Goal: Use online tool/utility: Use online tool/utility

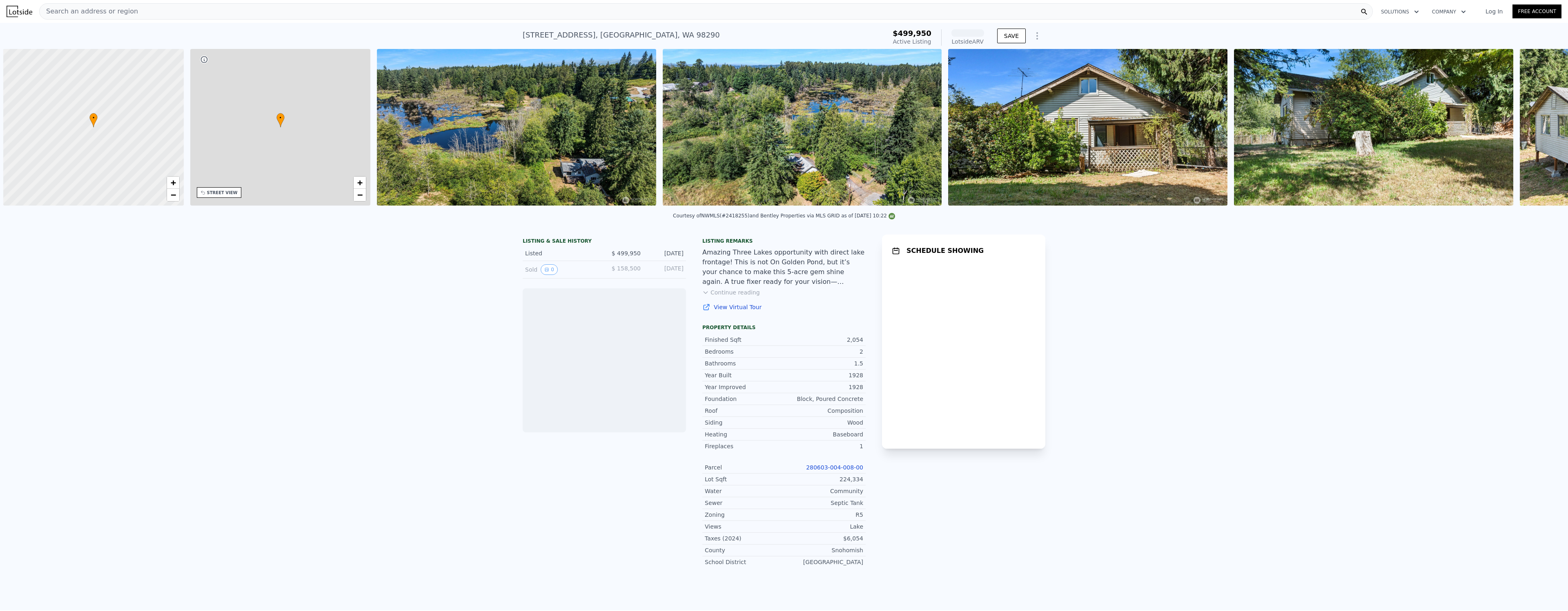
scroll to position [0, 3]
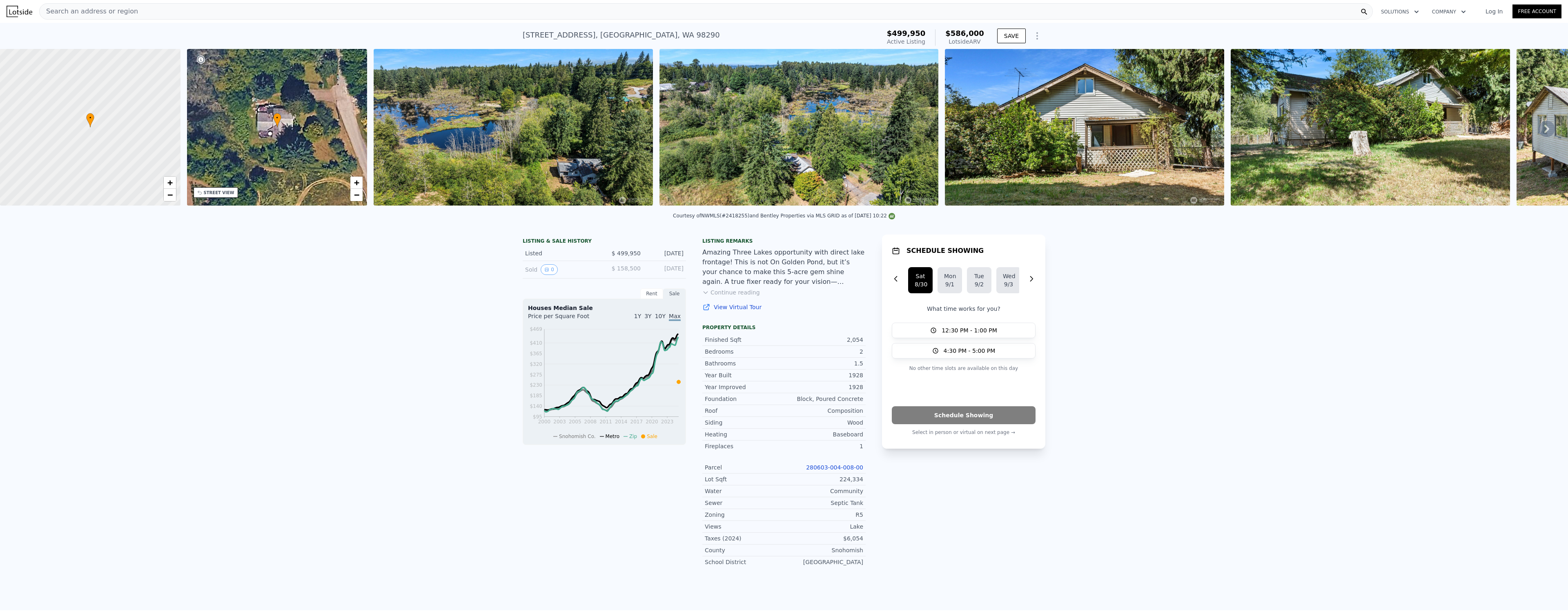
click at [1218, 291] on div "LISTING & SALE HISTORY Listed $ 499,950 [DATE] Sold 0 $ 158,500 [DATE] Rent Sal…" at bounding box center [784, 419] width 1568 height 382
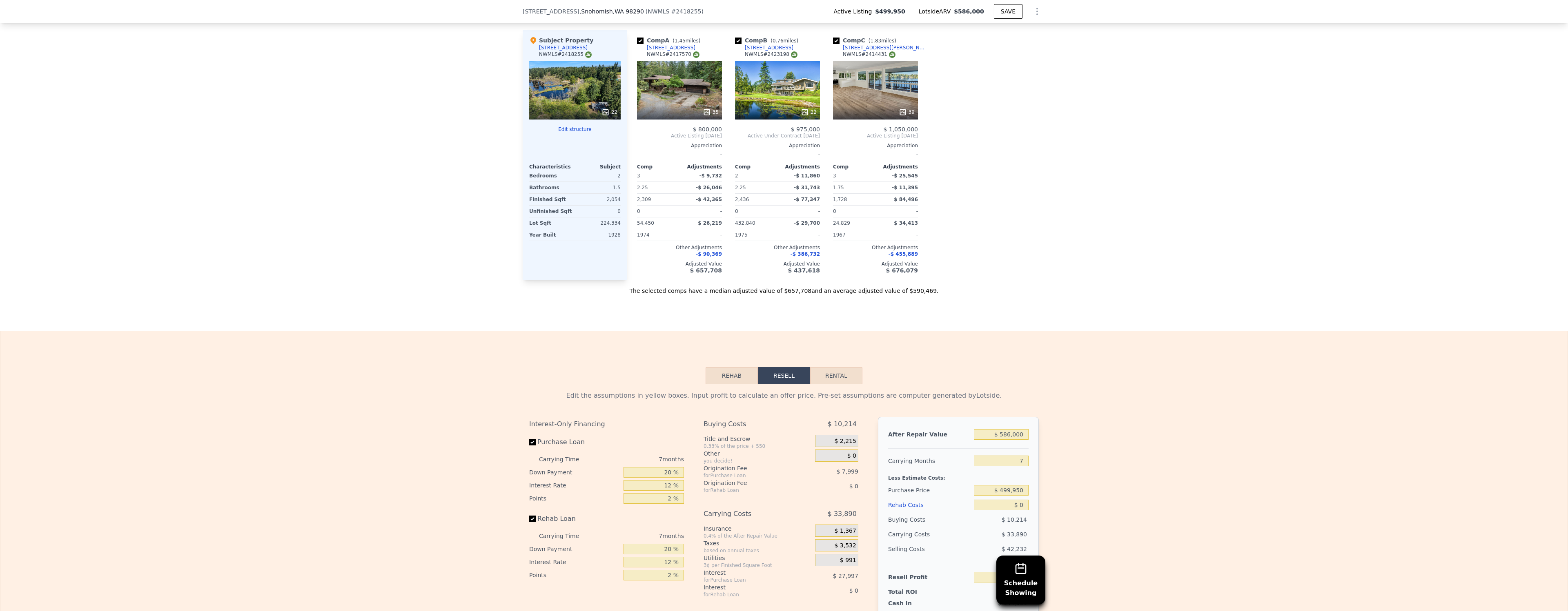
scroll to position [935, 0]
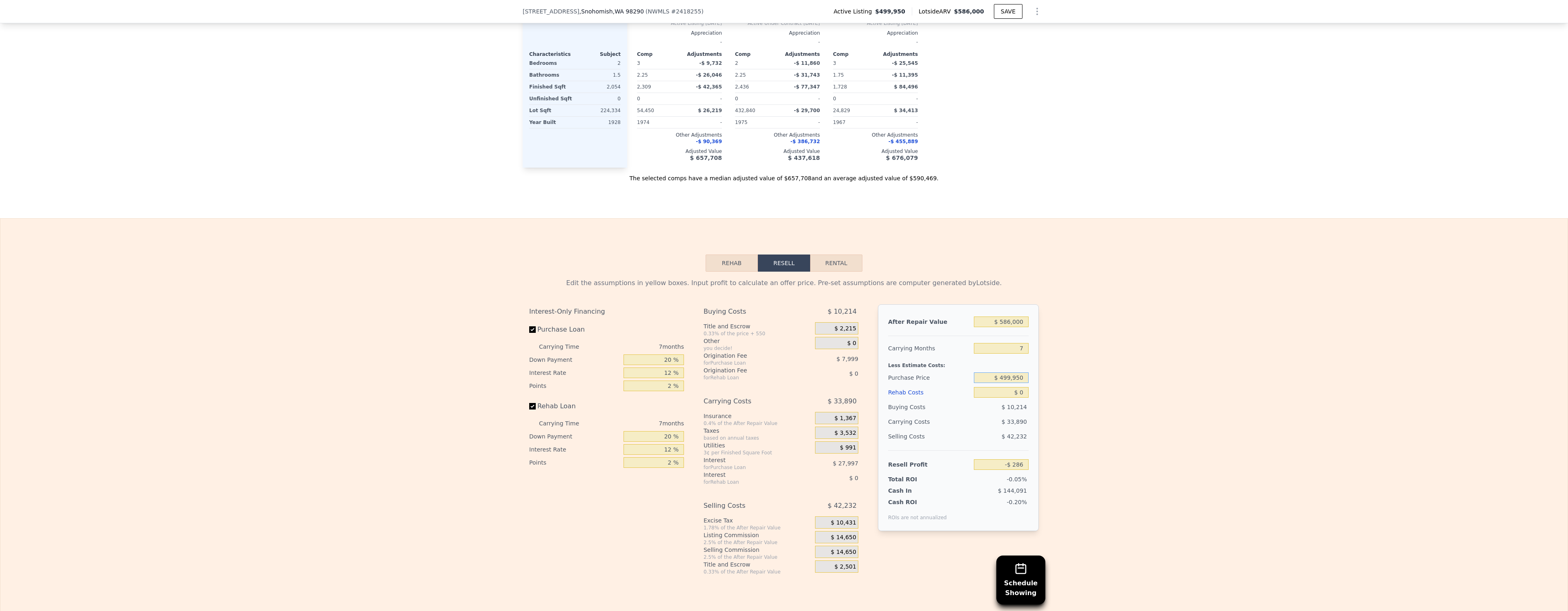
click at [1001, 375] on input "$ 499,950" at bounding box center [1001, 377] width 54 height 11
drag, startPoint x: 1001, startPoint y: 375, endPoint x: 1081, endPoint y: 363, distance: 80.9
click at [1001, 375] on input "$ 499,950" at bounding box center [1001, 377] width 54 height 11
type input "$ 350,000"
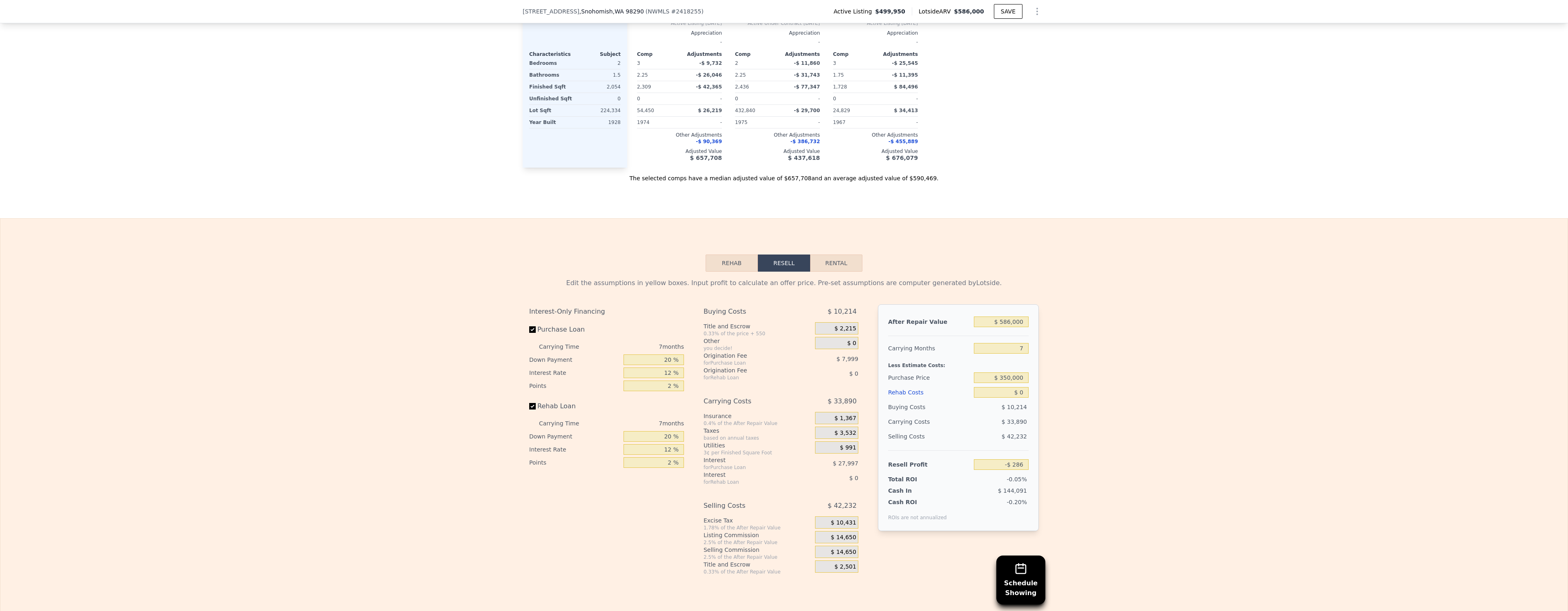
click at [1104, 356] on div "Edit the assumptions in yellow boxes. Input profit to calculate an offer price.…" at bounding box center [784, 423] width 1567 height 303
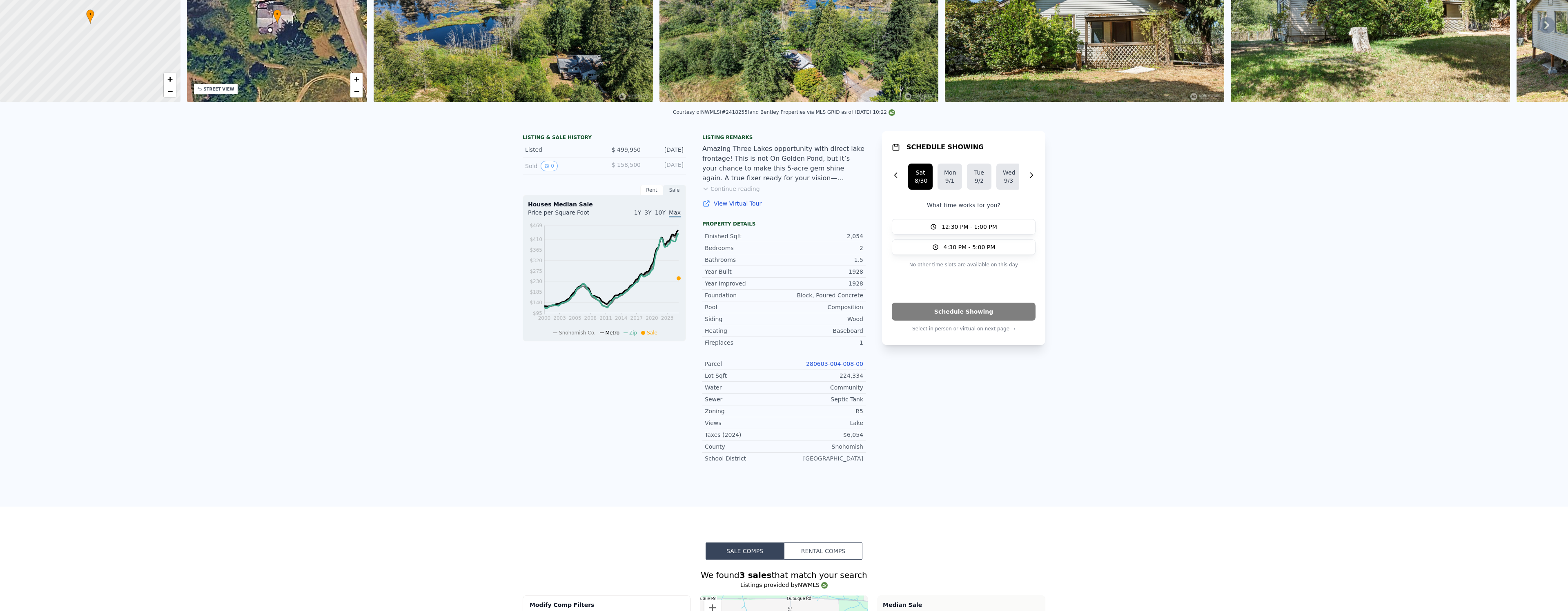
scroll to position [0, 0]
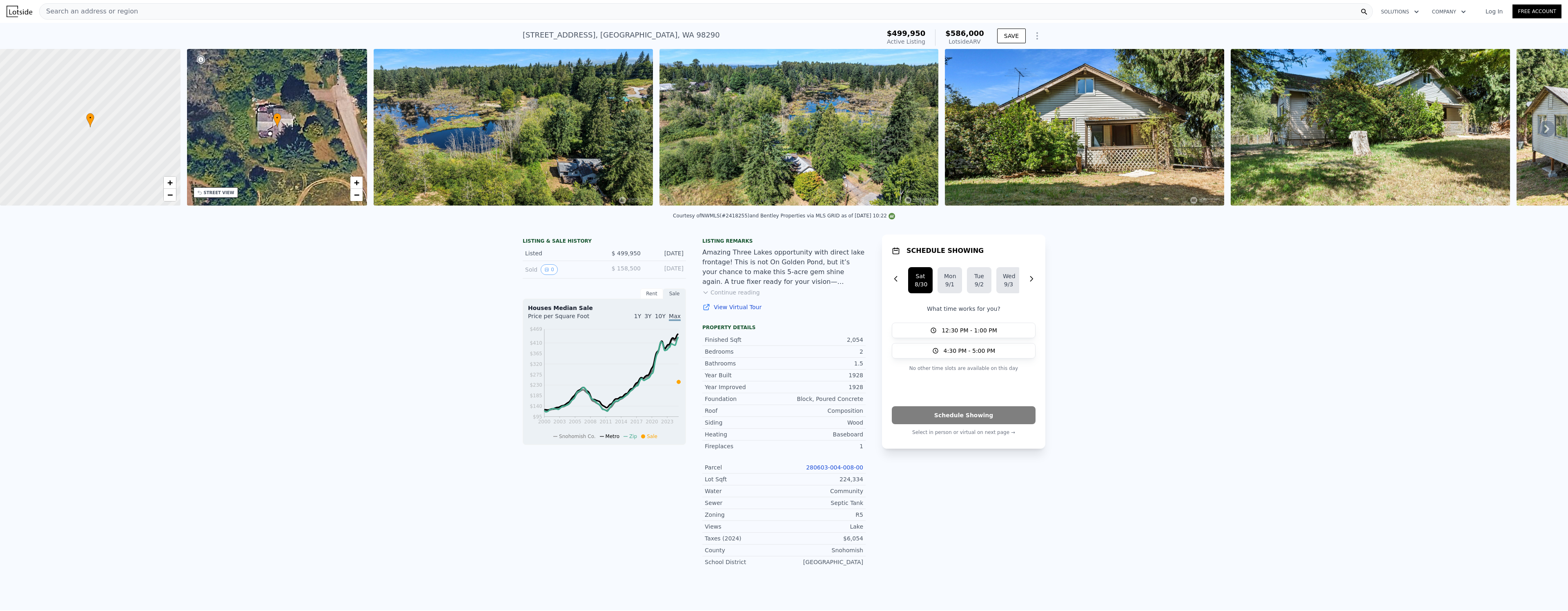
type input "-$ 286"
click at [70, 5] on div "Search an address or region" at bounding box center [89, 11] width 98 height 15
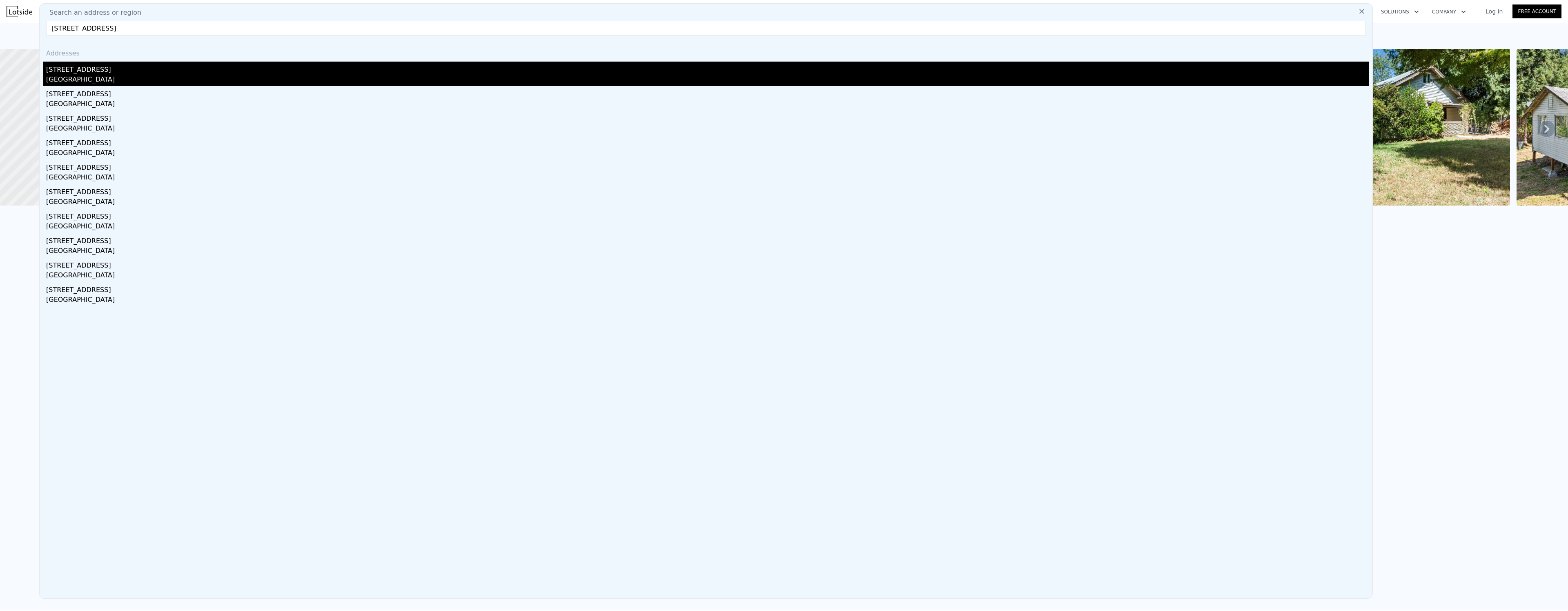
type input "[STREET_ADDRESS]"
click at [73, 77] on div "[GEOGRAPHIC_DATA]" at bounding box center [708, 80] width 1323 height 11
